Goal: Task Accomplishment & Management: Manage account settings

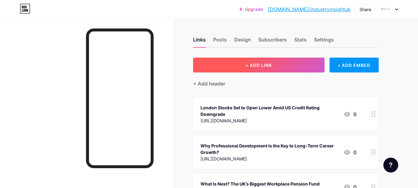
click at [265, 66] on span "+ ADD LINK" at bounding box center [258, 65] width 27 height 5
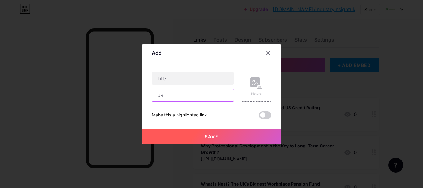
click at [214, 94] on input "text" at bounding box center [193, 95] width 82 height 12
paste input "[URL][DOMAIN_NAME]"
type input "[URL][DOMAIN_NAME]"
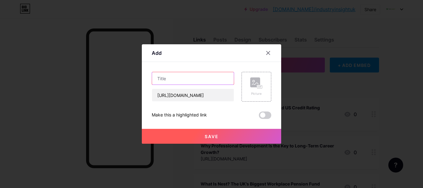
click at [210, 81] on input "text" at bounding box center [193, 78] width 82 height 12
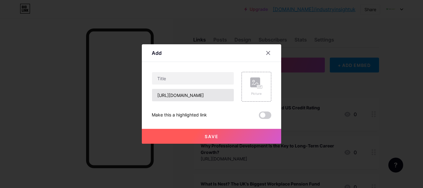
click at [201, 94] on input "[URL][DOMAIN_NAME]" at bounding box center [193, 95] width 82 height 12
paste input "[URL][DOMAIN_NAME][PERSON_NAME]"
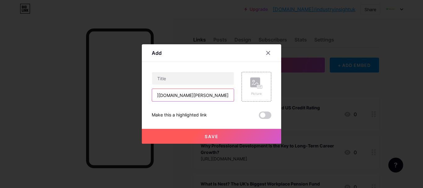
type input "[URL][DOMAIN_NAME][PERSON_NAME]"
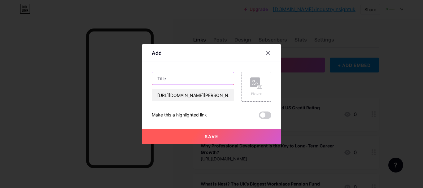
click at [191, 81] on input "text" at bounding box center [193, 78] width 82 height 12
paste input "India’s Immigration Rules Will Not Be Relaxed by the UK, Says [PERSON_NAME]"
type input "India’s Immigration Rules Will Not Be Relaxed by the UK, Says [PERSON_NAME]"
click at [194, 135] on button "Save" at bounding box center [211, 136] width 139 height 15
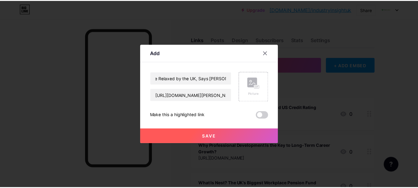
scroll to position [0, 0]
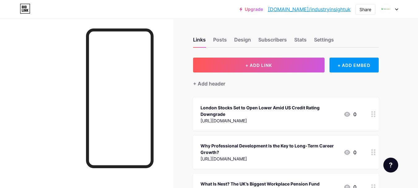
click at [326, 11] on link "[DOMAIN_NAME]/industryinsightuk" at bounding box center [309, 9] width 83 height 7
